Goal: Navigation & Orientation: Find specific page/section

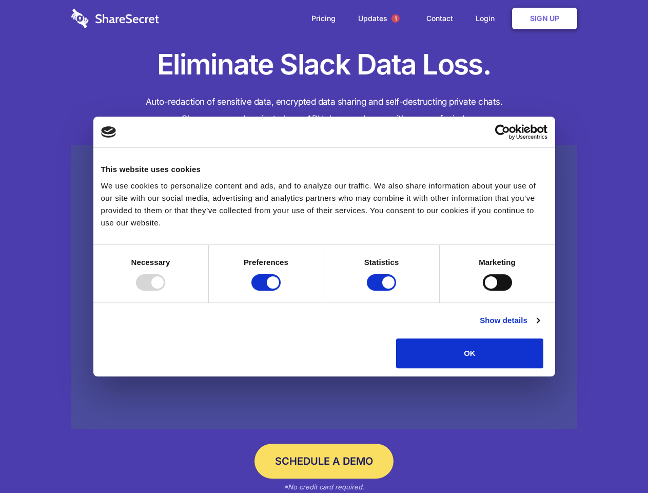
click at [165, 290] on div at bounding box center [150, 282] width 29 height 16
click at [281, 290] on input "Preferences" at bounding box center [265, 282] width 29 height 16
checkbox input "false"
click at [383, 290] on input "Statistics" at bounding box center [381, 282] width 29 height 16
checkbox input "false"
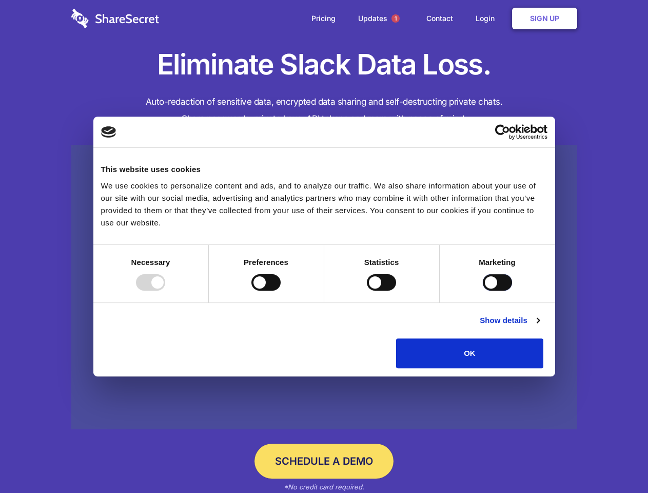
click at [483, 290] on input "Marketing" at bounding box center [497, 282] width 29 height 16
checkbox input "true"
click at [539, 326] on link "Show details" at bounding box center [510, 320] width 60 height 12
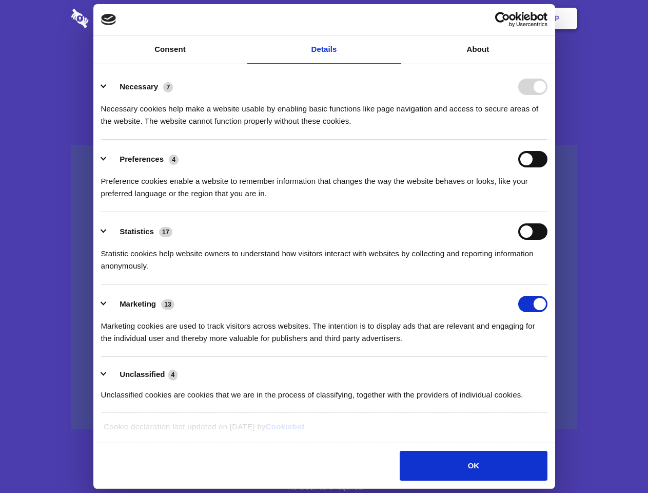
click at [547, 140] on li "Necessary 7 Necessary cookies help make a website usable by enabling basic func…" at bounding box center [324, 103] width 446 height 72
click at [395, 18] on span "1" at bounding box center [395, 18] width 8 height 8
